Goal: Information Seeking & Learning: Learn about a topic

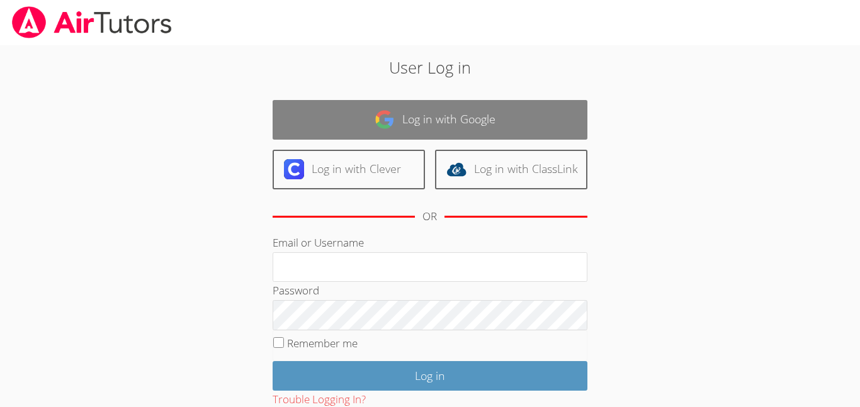
click at [365, 120] on link "Log in with Google" at bounding box center [430, 120] width 315 height 40
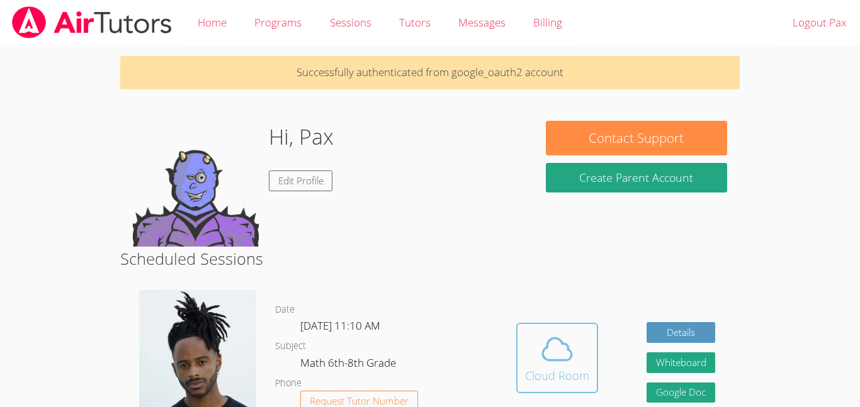
click at [574, 363] on span at bounding box center [557, 349] width 64 height 35
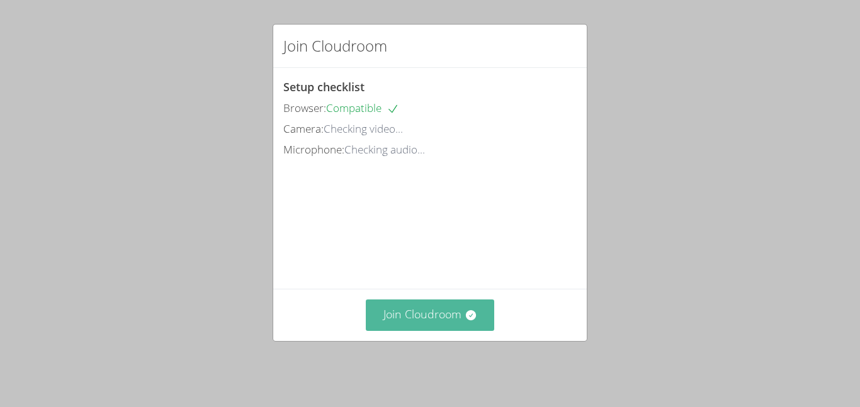
click at [466, 318] on icon at bounding box center [471, 315] width 13 height 13
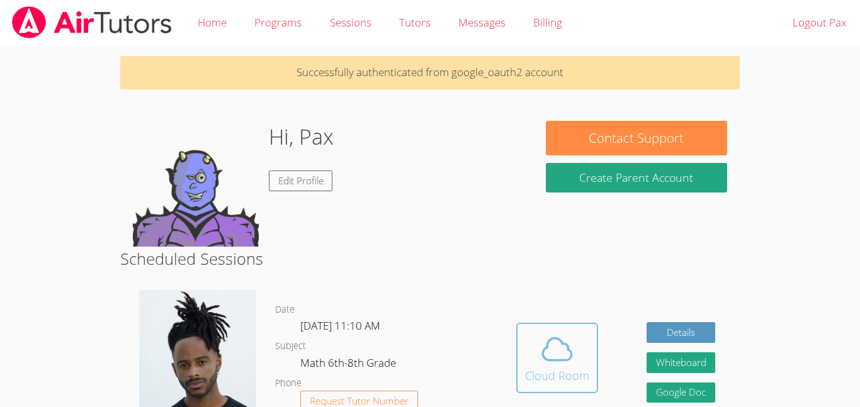
click at [555, 329] on button "Cloud Room" at bounding box center [557, 358] width 82 height 71
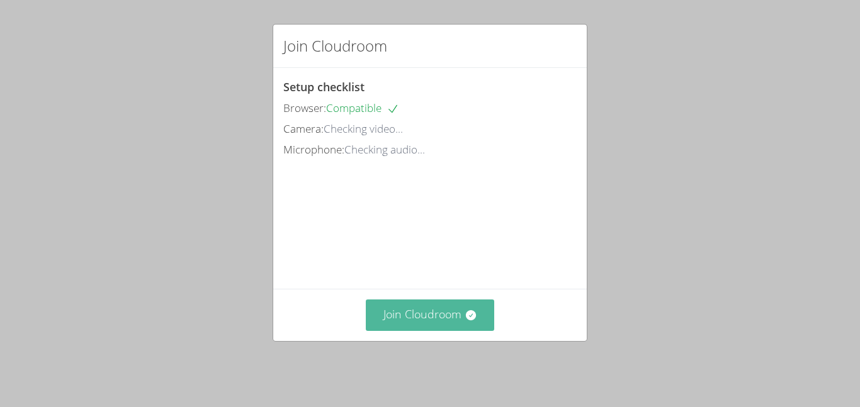
click at [476, 322] on icon at bounding box center [471, 315] width 13 height 13
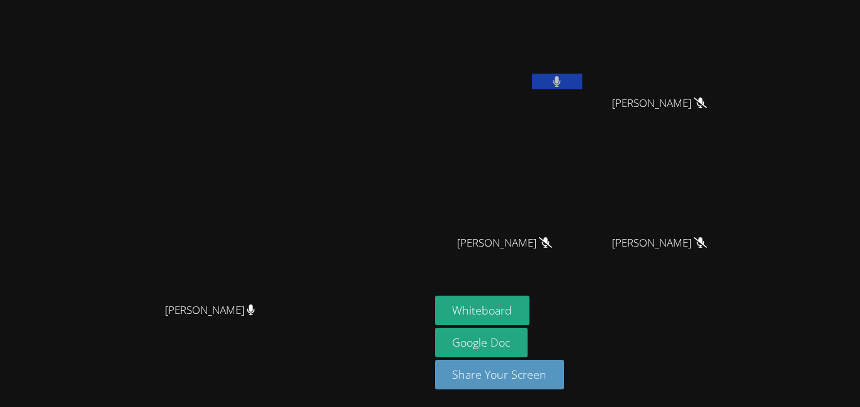
click at [585, 88] on video at bounding box center [510, 47] width 150 height 84
click at [530, 303] on button "Whiteboard" at bounding box center [482, 311] width 95 height 30
click at [561, 79] on icon at bounding box center [557, 81] width 8 height 11
click at [582, 81] on button at bounding box center [557, 82] width 50 height 16
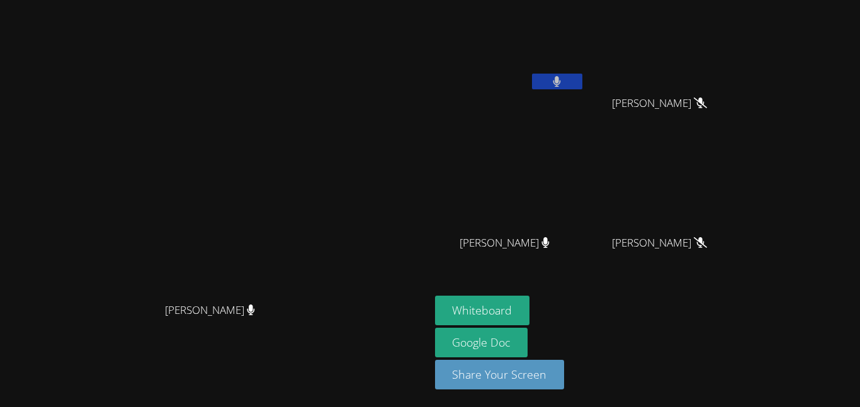
click at [582, 76] on button at bounding box center [557, 82] width 50 height 16
click at [582, 88] on button at bounding box center [557, 82] width 50 height 16
click at [582, 81] on button at bounding box center [557, 82] width 50 height 16
click at [582, 84] on button at bounding box center [557, 82] width 50 height 16
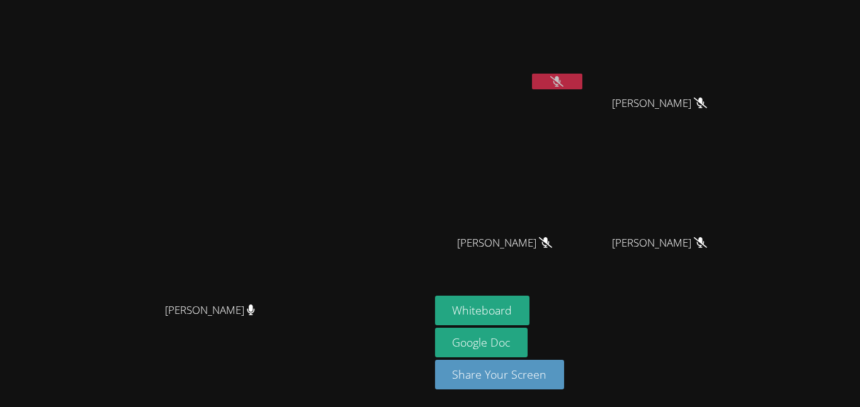
click at [582, 83] on button at bounding box center [557, 82] width 50 height 16
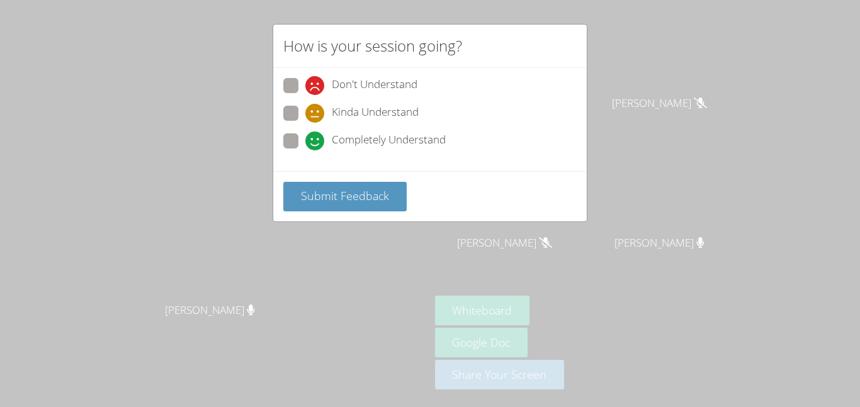
click at [345, 147] on span "Completely Understand" at bounding box center [389, 141] width 114 height 19
click at [316, 144] on input "Completely Understand" at bounding box center [310, 138] width 11 height 11
radio input "true"
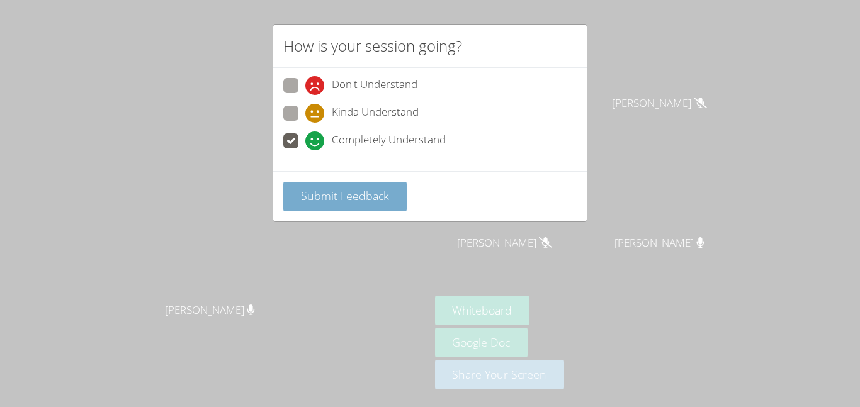
click at [332, 206] on button "Submit Feedback" at bounding box center [344, 197] width 123 height 30
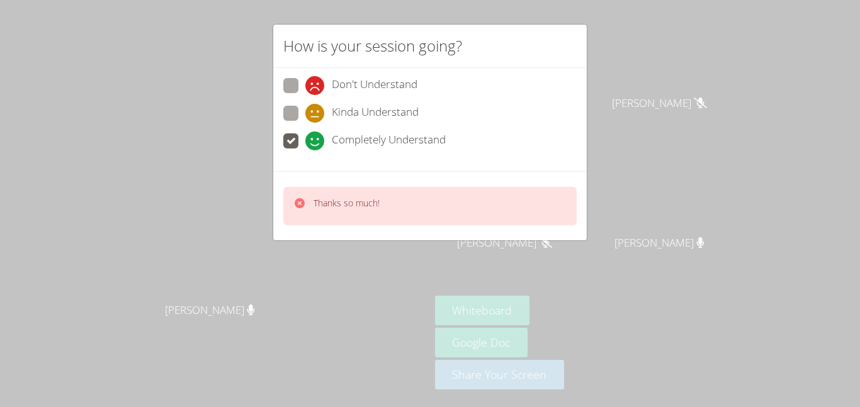
click at [278, 212] on div "Thanks so much!" at bounding box center [430, 205] width 314 height 69
click at [288, 211] on div "Thanks so much!" at bounding box center [429, 206] width 293 height 38
click at [293, 209] on div at bounding box center [299, 206] width 13 height 18
click at [295, 208] on icon at bounding box center [299, 203] width 13 height 13
click at [305, 206] on icon at bounding box center [299, 203] width 13 height 13
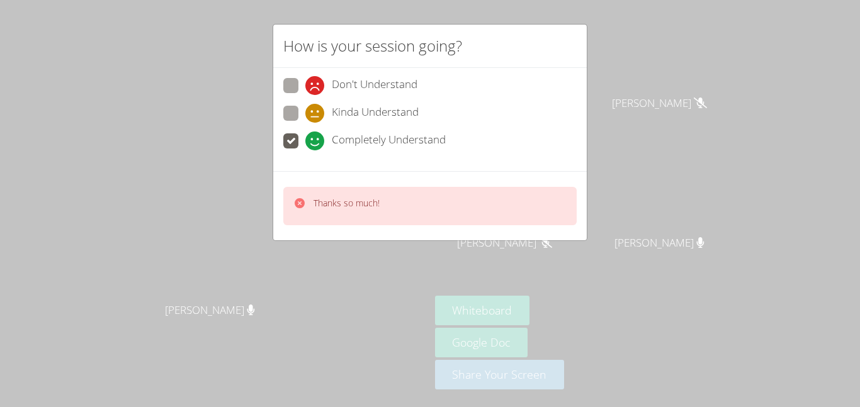
click at [256, 193] on video at bounding box center [214, 178] width 189 height 236
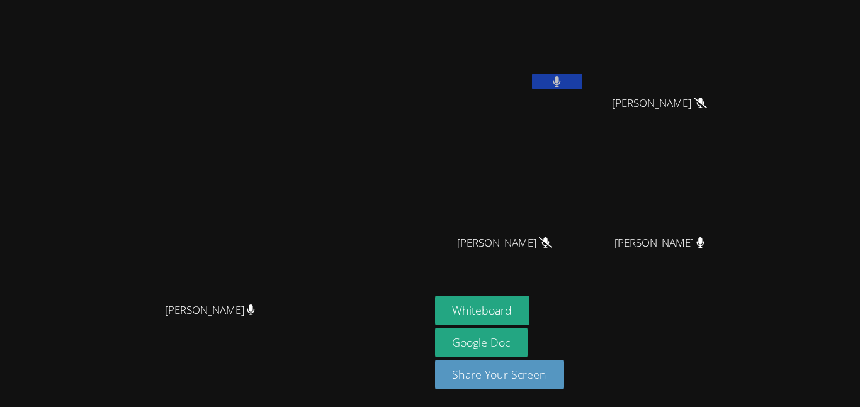
click at [582, 80] on button at bounding box center [557, 82] width 50 height 16
click at [532, 74] on button at bounding box center [557, 82] width 50 height 16
click at [561, 85] on icon at bounding box center [557, 81] width 8 height 11
click at [563, 85] on icon at bounding box center [556, 81] width 13 height 11
